Goal: Use online tool/utility: Utilize a website feature to perform a specific function

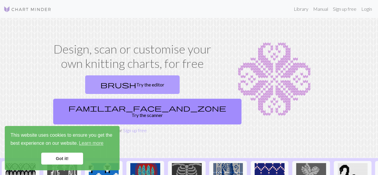
click at [103, 82] on link "brush Try the editor" at bounding box center [132, 84] width 94 height 19
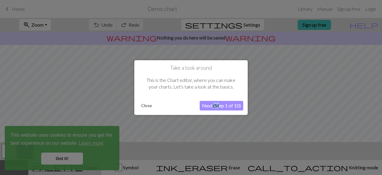
drag, startPoint x: 220, startPoint y: 99, endPoint x: 214, endPoint y: 105, distance: 7.8
click at [214, 105] on div "Take a look around This is the Chart editor, where you can make your charts. Le…" at bounding box center [190, 87] width 113 height 55
click at [214, 105] on button "Next (Step 1 of 10)" at bounding box center [222, 106] width 44 height 10
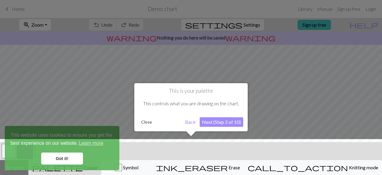
click at [64, 155] on div at bounding box center [191, 158] width 388 height 39
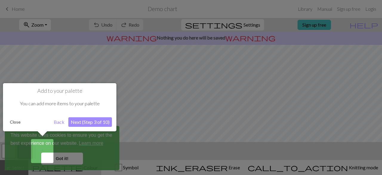
click at [67, 158] on div at bounding box center [191, 87] width 382 height 175
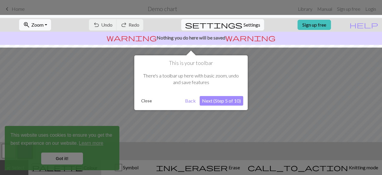
click at [214, 100] on button "Next (Step 5 of 10)" at bounding box center [222, 101] width 44 height 10
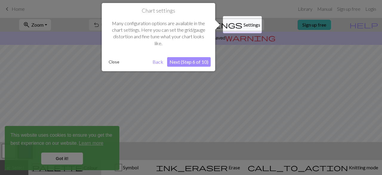
click at [199, 64] on button "Next (Step 6 of 10)" at bounding box center [189, 62] width 44 height 10
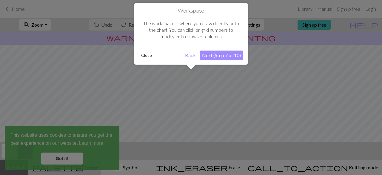
scroll to position [36, 0]
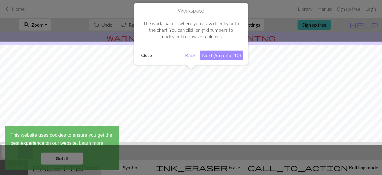
click at [213, 58] on button "Next (Step 7 of 10)" at bounding box center [222, 55] width 44 height 10
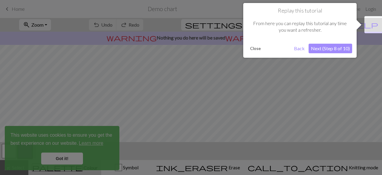
click at [334, 47] on button "Next (Step 8 of 10)" at bounding box center [331, 49] width 44 height 10
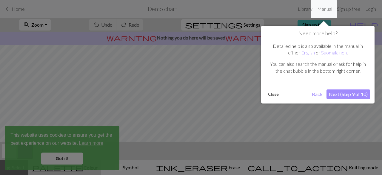
click at [335, 90] on button "Next (Step 9 of 10)" at bounding box center [349, 94] width 44 height 10
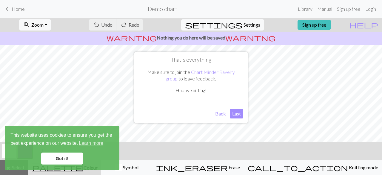
click at [234, 115] on button "Last" at bounding box center [236, 114] width 13 height 10
click at [69, 152] on div "This website uses cookies to ensure you get the best experience on our website.…" at bounding box center [62, 148] width 115 height 44
click at [72, 160] on link "Got it!" at bounding box center [62, 158] width 42 height 12
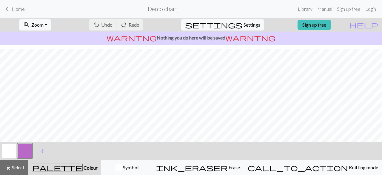
scroll to position [64, 0]
click at [230, 37] on span "warning" at bounding box center [250, 37] width 50 height 8
click at [10, 151] on button "button" at bounding box center [9, 151] width 14 height 14
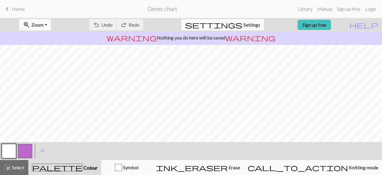
click at [27, 144] on button "button" at bounding box center [25, 151] width 14 height 14
click at [12, 155] on button "button" at bounding box center [9, 151] width 14 height 14
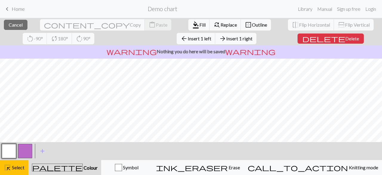
click at [13, 150] on button "button" at bounding box center [9, 151] width 14 height 14
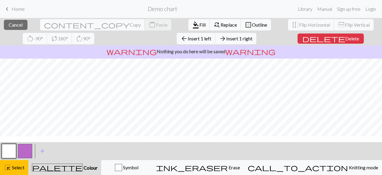
scroll to position [56, 0]
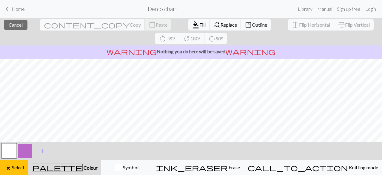
click at [7, 154] on button "button" at bounding box center [9, 151] width 14 height 14
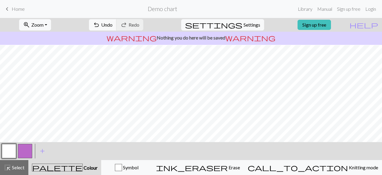
scroll to position [0, 0]
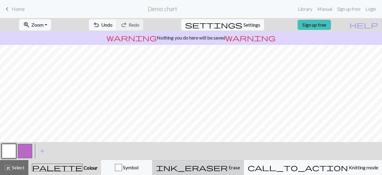
click at [240, 164] on div "ink_eraser Erase Erase" at bounding box center [198, 167] width 84 height 7
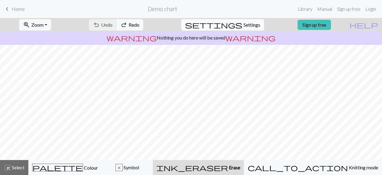
click at [244, 24] on span "Settings" at bounding box center [252, 24] width 17 height 7
select select "aran"
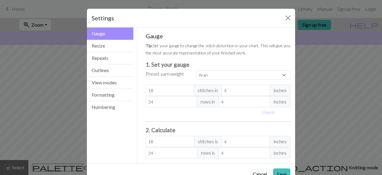
scroll to position [16, 0]
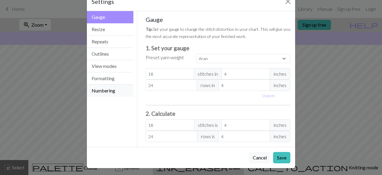
click at [110, 94] on button "Numbering" at bounding box center [110, 91] width 47 height 12
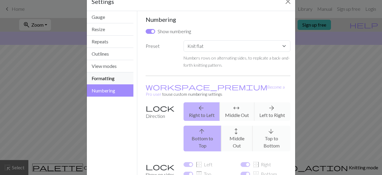
click at [114, 81] on button "Formatting" at bounding box center [110, 78] width 47 height 12
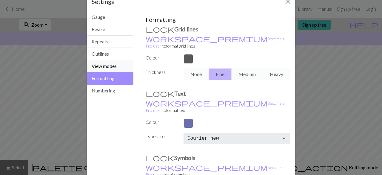
click at [113, 69] on button "View modes" at bounding box center [110, 66] width 47 height 12
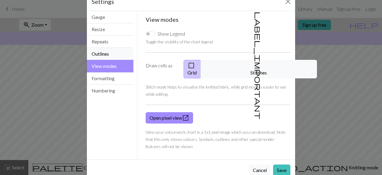
click at [112, 54] on button "Outlines" at bounding box center [110, 54] width 47 height 12
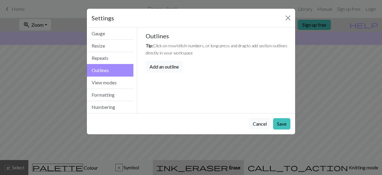
scroll to position [0, 0]
click at [107, 55] on button "Repeats" at bounding box center [110, 58] width 47 height 12
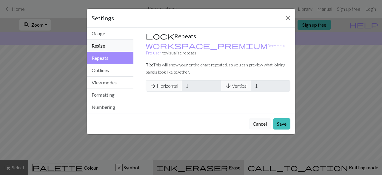
click at [107, 45] on button "Resize" at bounding box center [110, 46] width 47 height 12
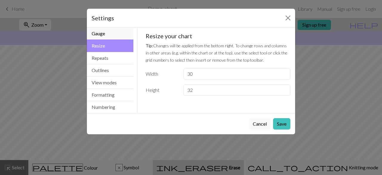
click at [106, 32] on button "Gauge" at bounding box center [110, 33] width 47 height 12
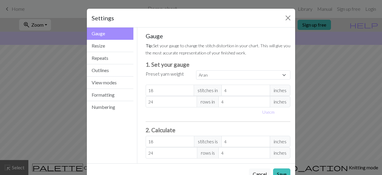
scroll to position [16, 0]
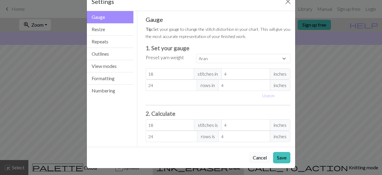
click at [258, 158] on button "Cancel" at bounding box center [260, 157] width 22 height 11
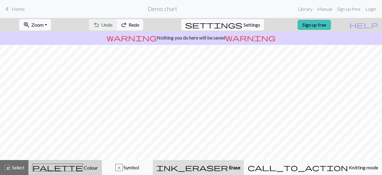
click at [67, 168] on span "palette" at bounding box center [58, 167] width 50 height 8
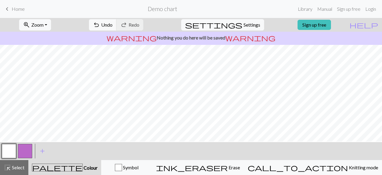
scroll to position [2, 0]
click at [245, 22] on span "Settings" at bounding box center [252, 24] width 17 height 7
select select "aran"
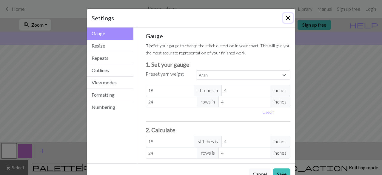
click at [288, 17] on button "Close" at bounding box center [288, 18] width 10 height 10
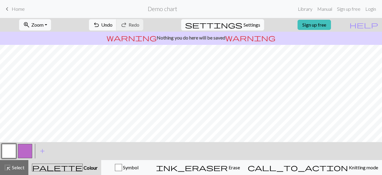
click at [244, 23] on span "Settings" at bounding box center [252, 24] width 17 height 7
select select "aran"
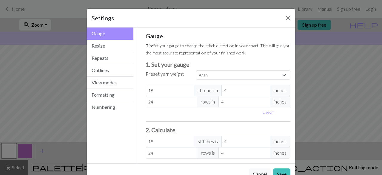
scroll to position [16, 0]
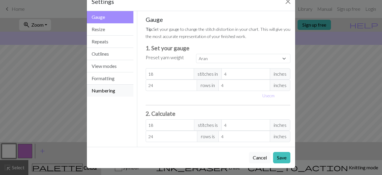
click at [112, 92] on button "Numbering" at bounding box center [110, 91] width 47 height 12
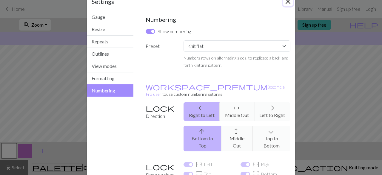
click at [289, 1] on button "Close" at bounding box center [288, 2] width 10 height 10
